Goal: Information Seeking & Learning: Find specific page/section

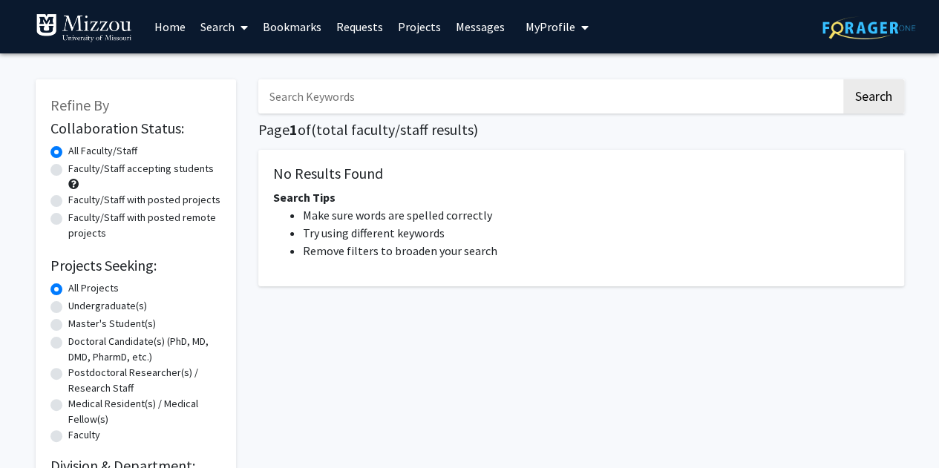
click at [290, 99] on input "Search Keywords" at bounding box center [549, 96] width 583 height 34
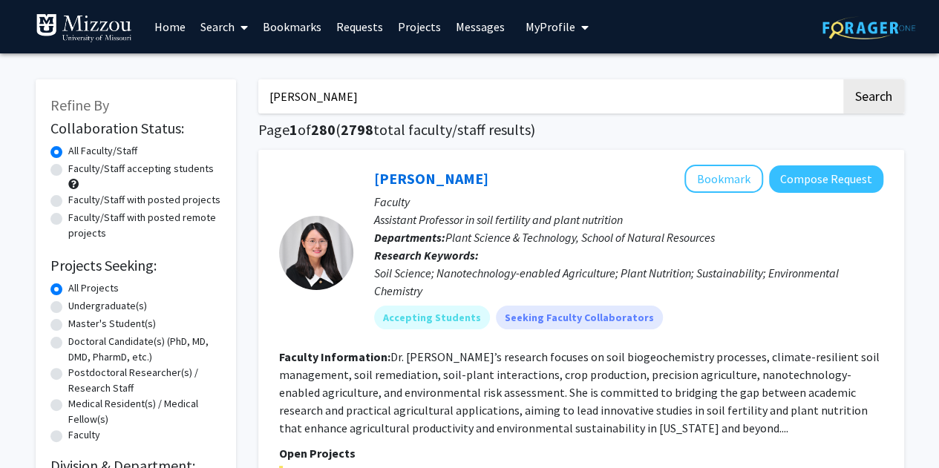
drag, startPoint x: 358, startPoint y: 90, endPoint x: 235, endPoint y: 93, distance: 123.2
click at [843, 79] on button "Search" at bounding box center [873, 96] width 61 height 34
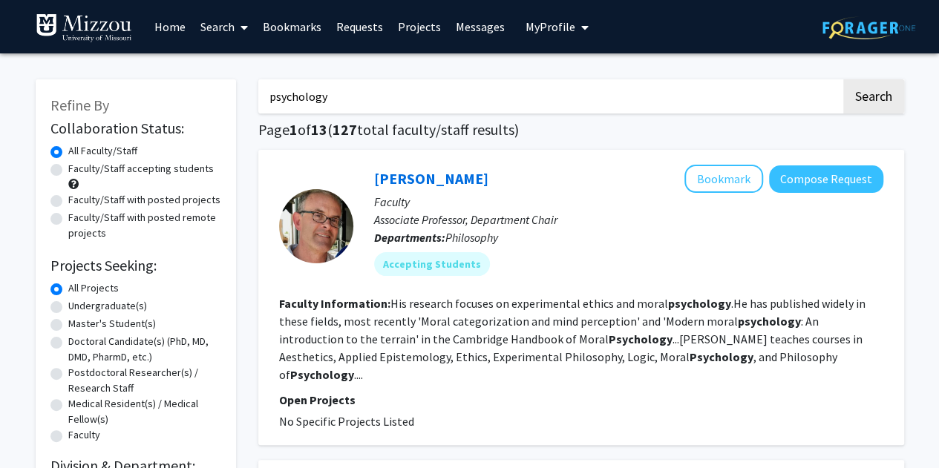
drag, startPoint x: 365, startPoint y: 102, endPoint x: 236, endPoint y: 97, distance: 129.2
type input "brain imag"
click at [843, 79] on button "Search" at bounding box center [873, 96] width 61 height 34
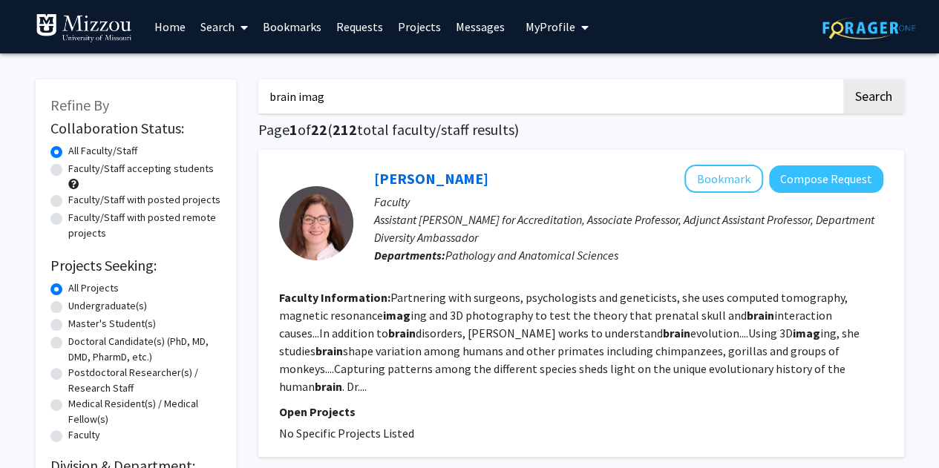
click at [84, 309] on label "Undergraduate(s)" at bounding box center [107, 306] width 79 height 16
click at [78, 308] on input "Undergraduate(s)" at bounding box center [73, 303] width 10 height 10
radio input "true"
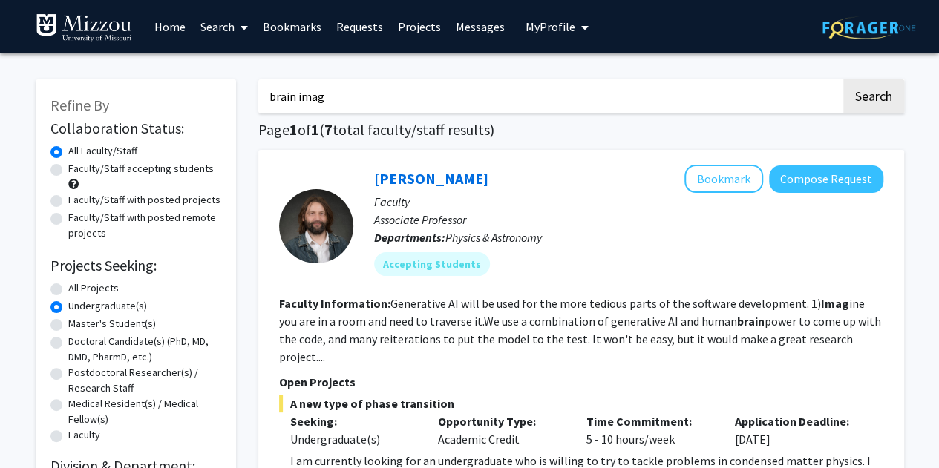
drag, startPoint x: 345, startPoint y: 95, endPoint x: 175, endPoint y: 94, distance: 170.0
click at [848, 106] on button "Search" at bounding box center [873, 96] width 61 height 34
radio input "true"
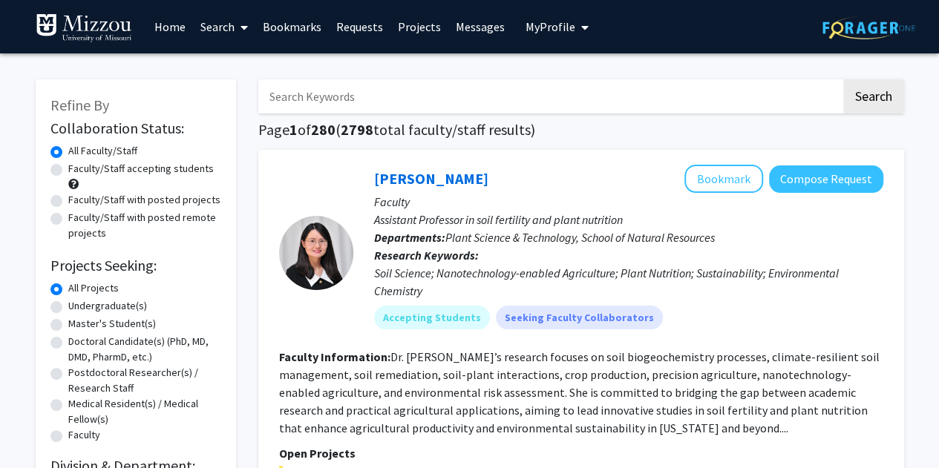
click at [91, 309] on label "Undergraduate(s)" at bounding box center [107, 306] width 79 height 16
click at [78, 308] on input "Undergraduate(s)" at bounding box center [73, 303] width 10 height 10
radio input "true"
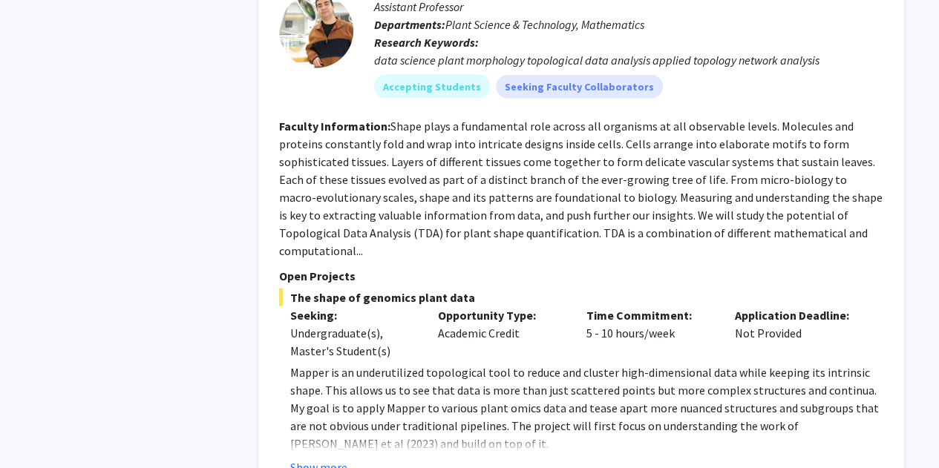
scroll to position [7581, 0]
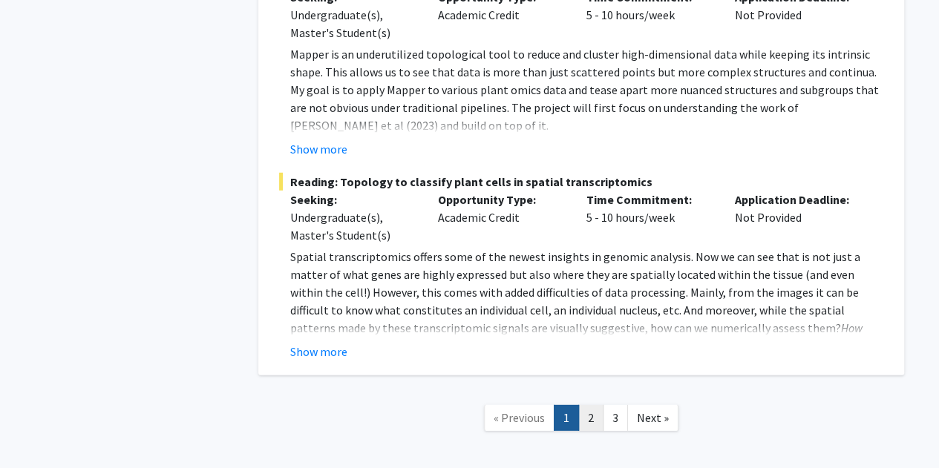
click at [598, 405] on link "2" at bounding box center [590, 418] width 25 height 26
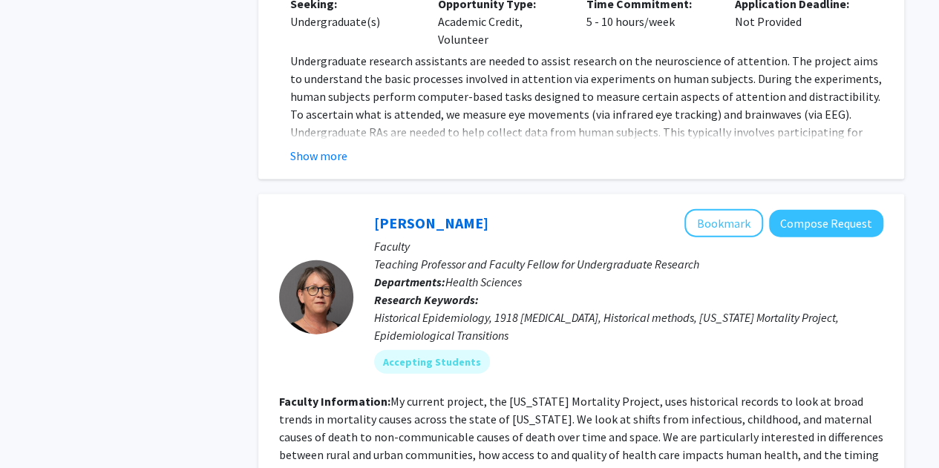
scroll to position [1558, 0]
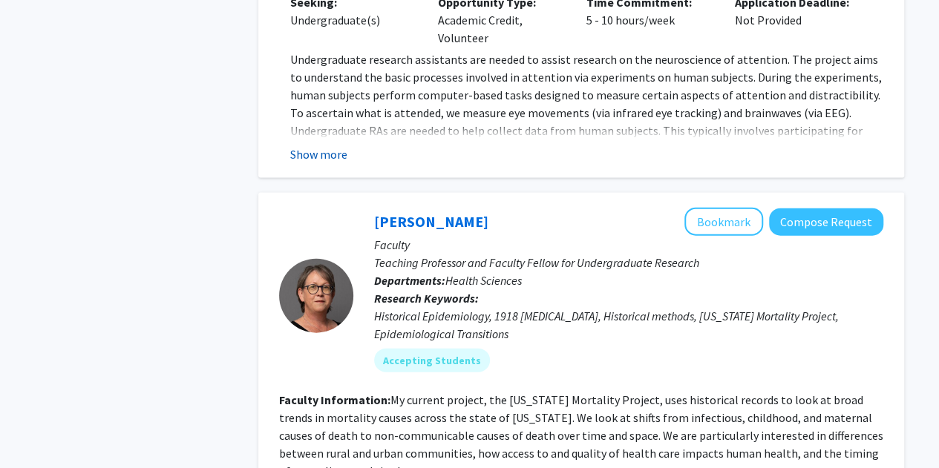
click at [325, 145] on button "Show more" at bounding box center [318, 154] width 57 height 18
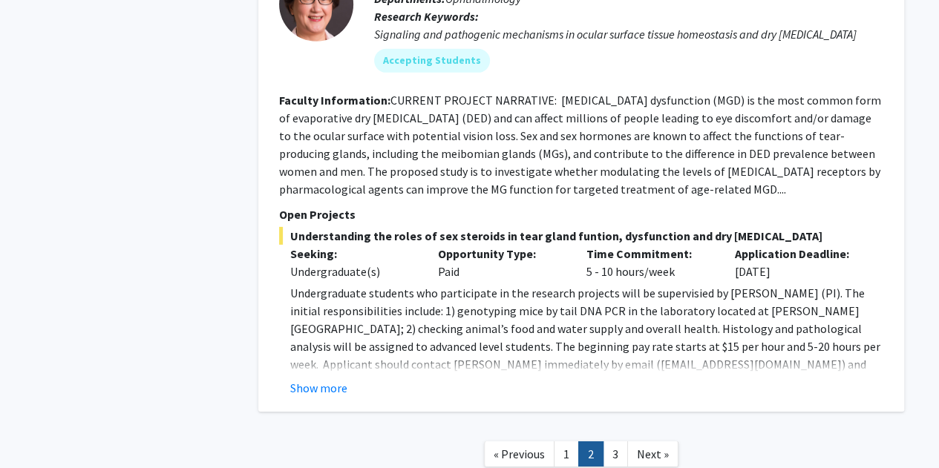
scroll to position [5066, 0]
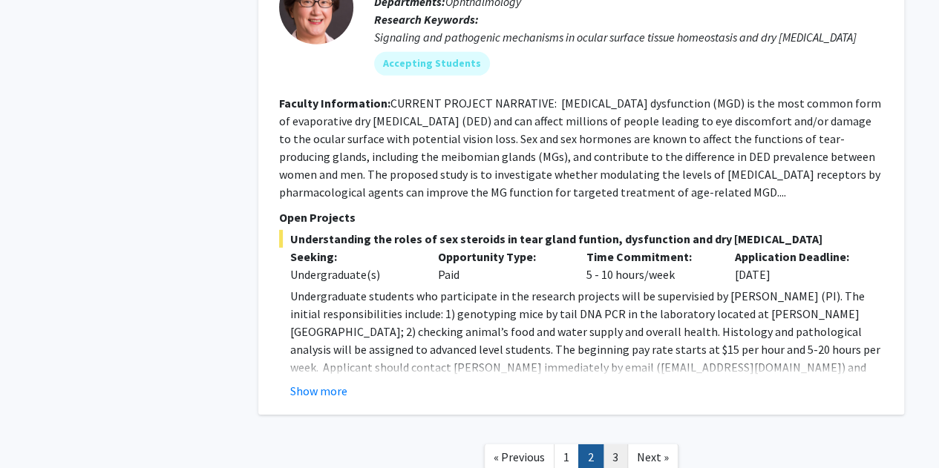
click at [614, 445] on link "3" at bounding box center [615, 458] width 25 height 26
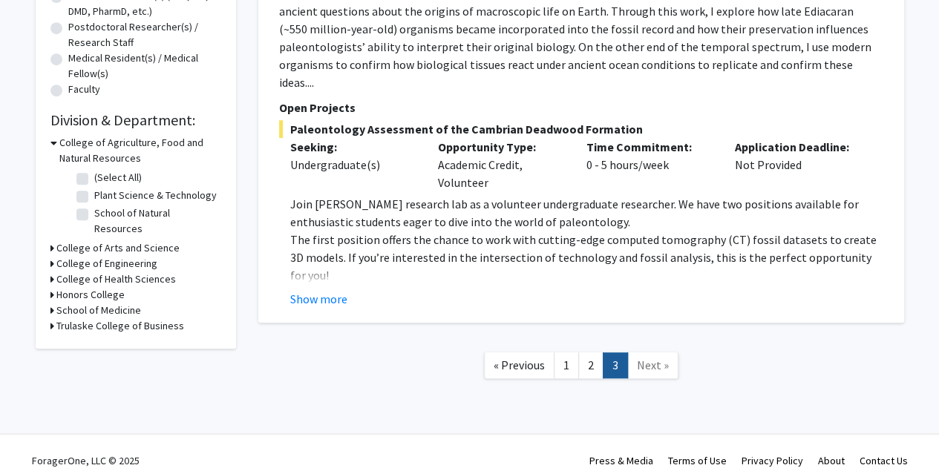
scroll to position [347, 0]
click at [574, 357] on link "1" at bounding box center [566, 365] width 25 height 26
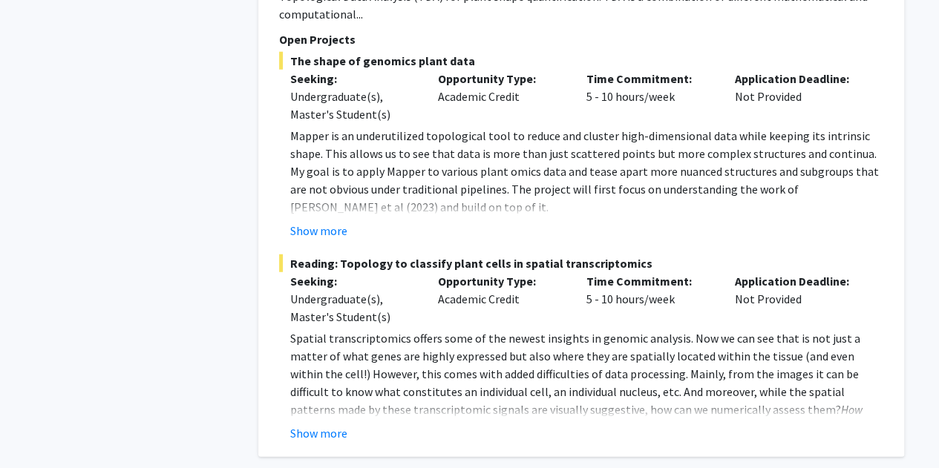
scroll to position [7581, 0]
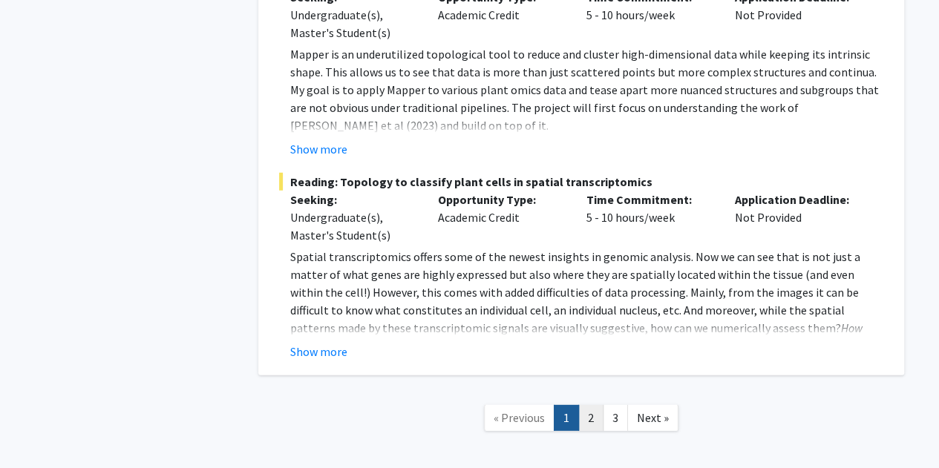
click at [585, 405] on link "2" at bounding box center [590, 418] width 25 height 26
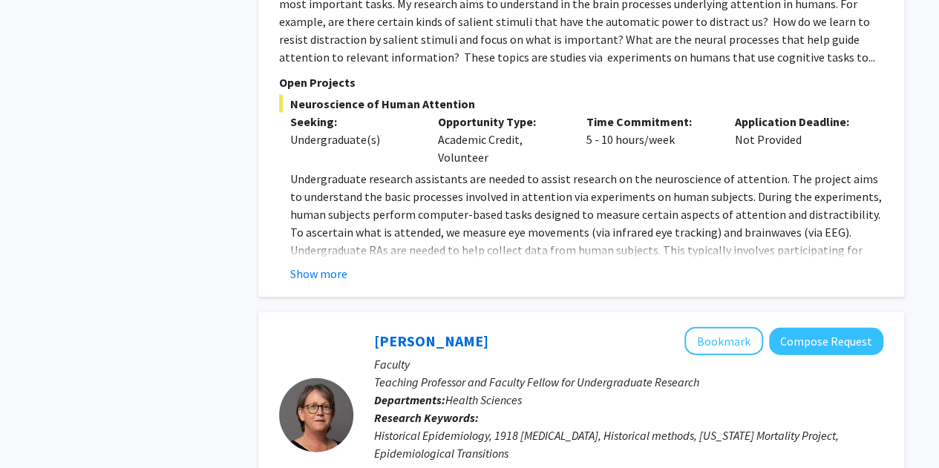
scroll to position [1536, 0]
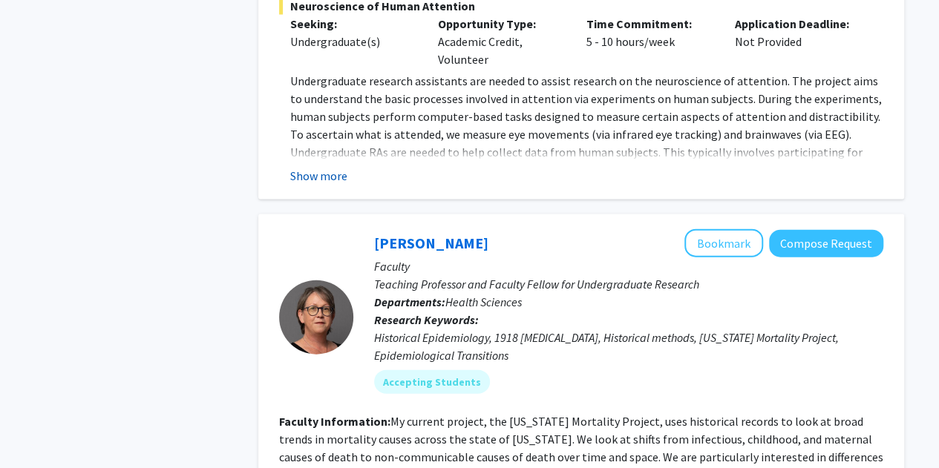
click at [330, 167] on button "Show more" at bounding box center [318, 176] width 57 height 18
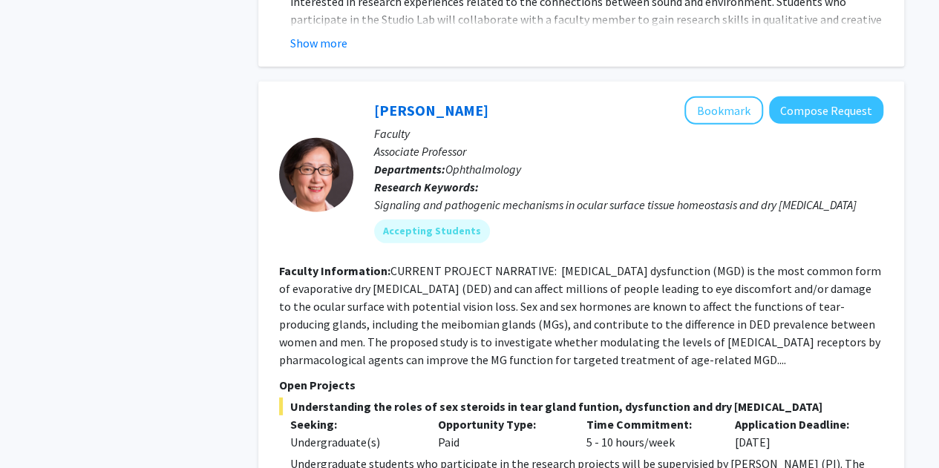
scroll to position [5069, 0]
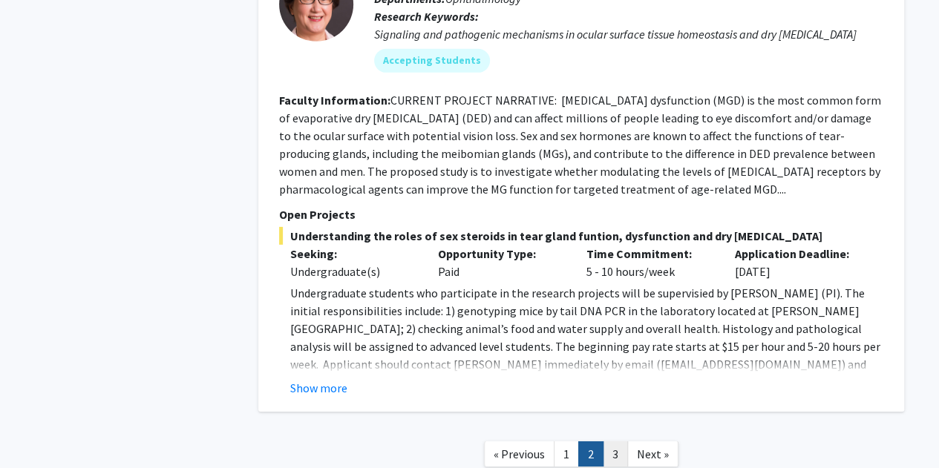
click at [611, 442] on link "3" at bounding box center [615, 455] width 25 height 26
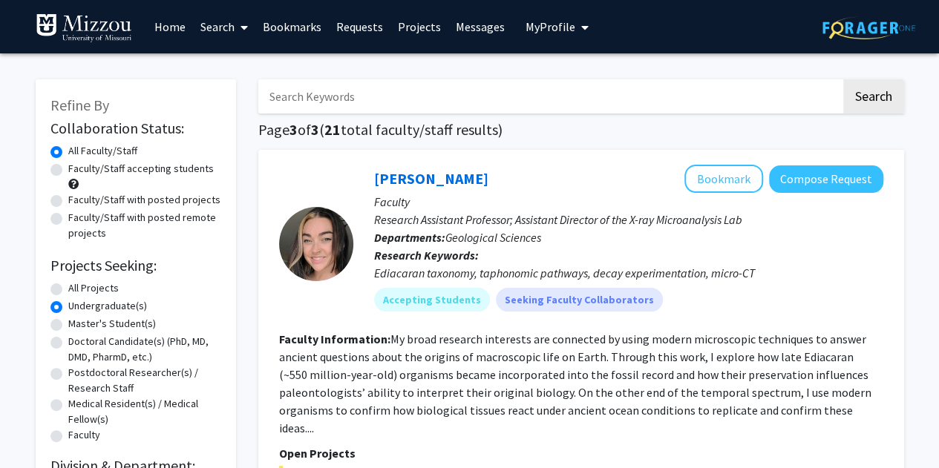
click at [430, 91] on input "Search Keywords" at bounding box center [549, 96] width 583 height 34
type input "[PERSON_NAME]"
click at [843, 79] on button "Search" at bounding box center [873, 96] width 61 height 34
radio input "true"
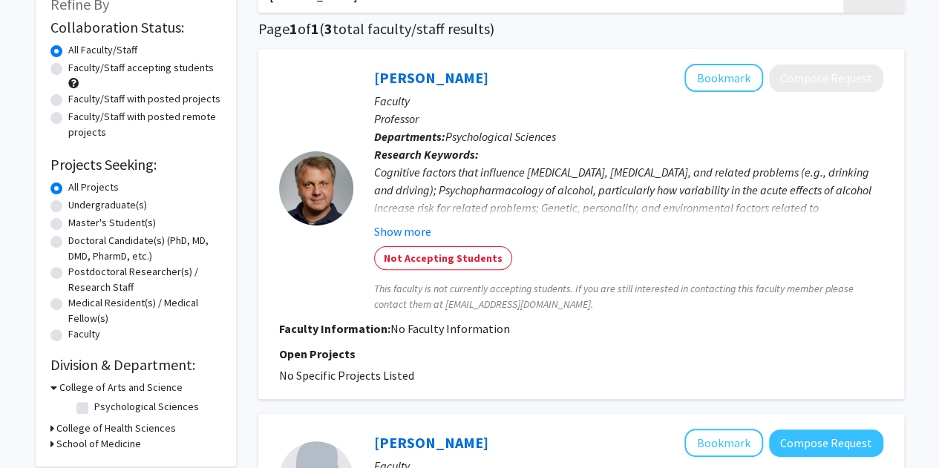
scroll to position [12, 0]
